Goal: Task Accomplishment & Management: Manage account settings

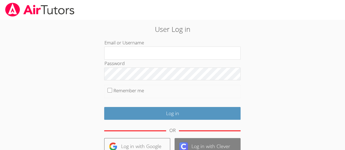
click at [213, 147] on link "Log in with Clever" at bounding box center [208, 146] width 66 height 17
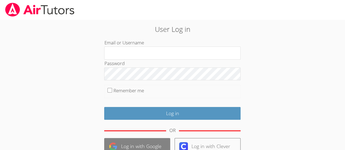
click at [136, 143] on link "Log in with Google" at bounding box center [137, 146] width 66 height 17
